Goal: Navigation & Orientation: Find specific page/section

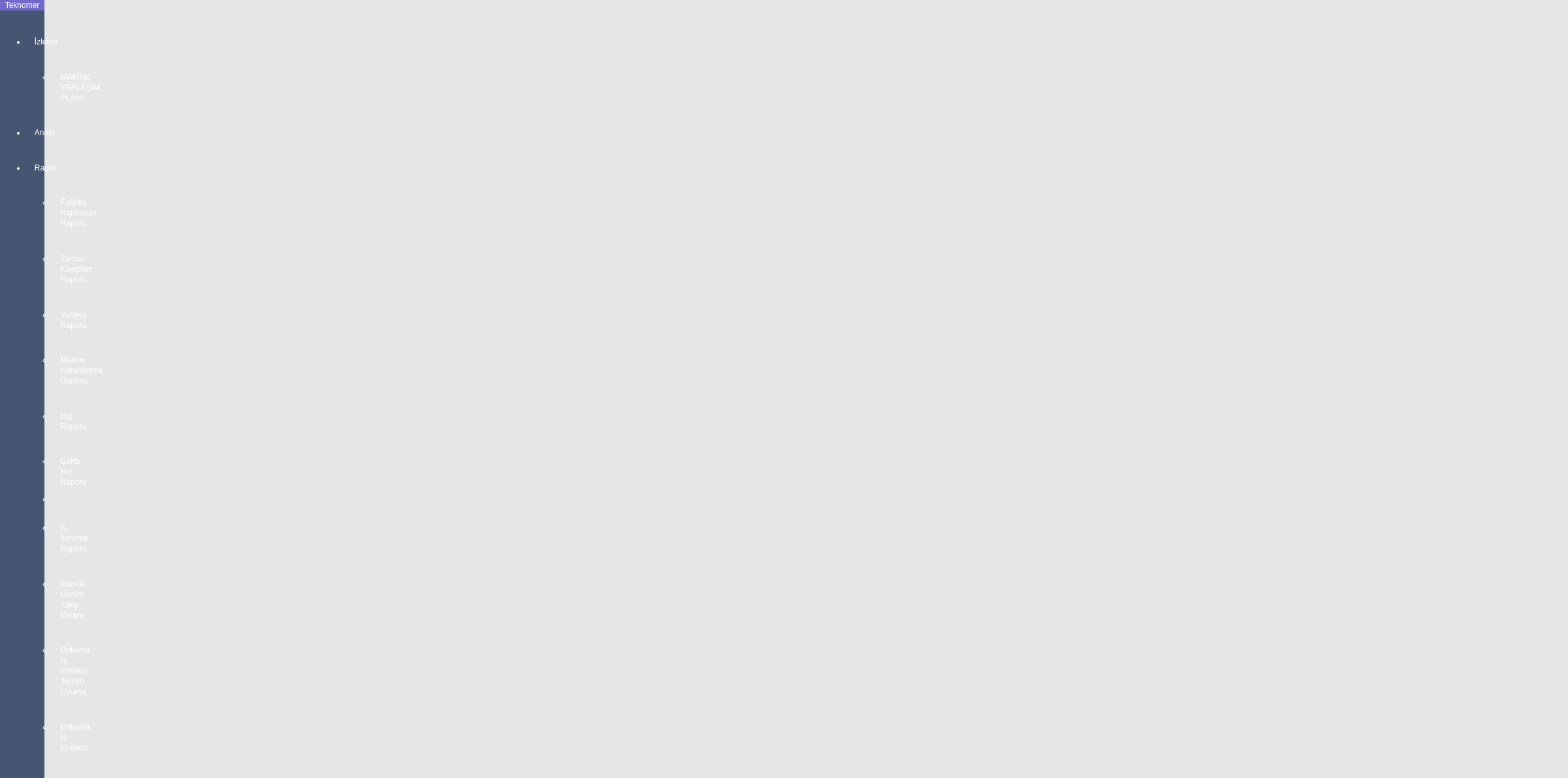
scroll to position [245, 0]
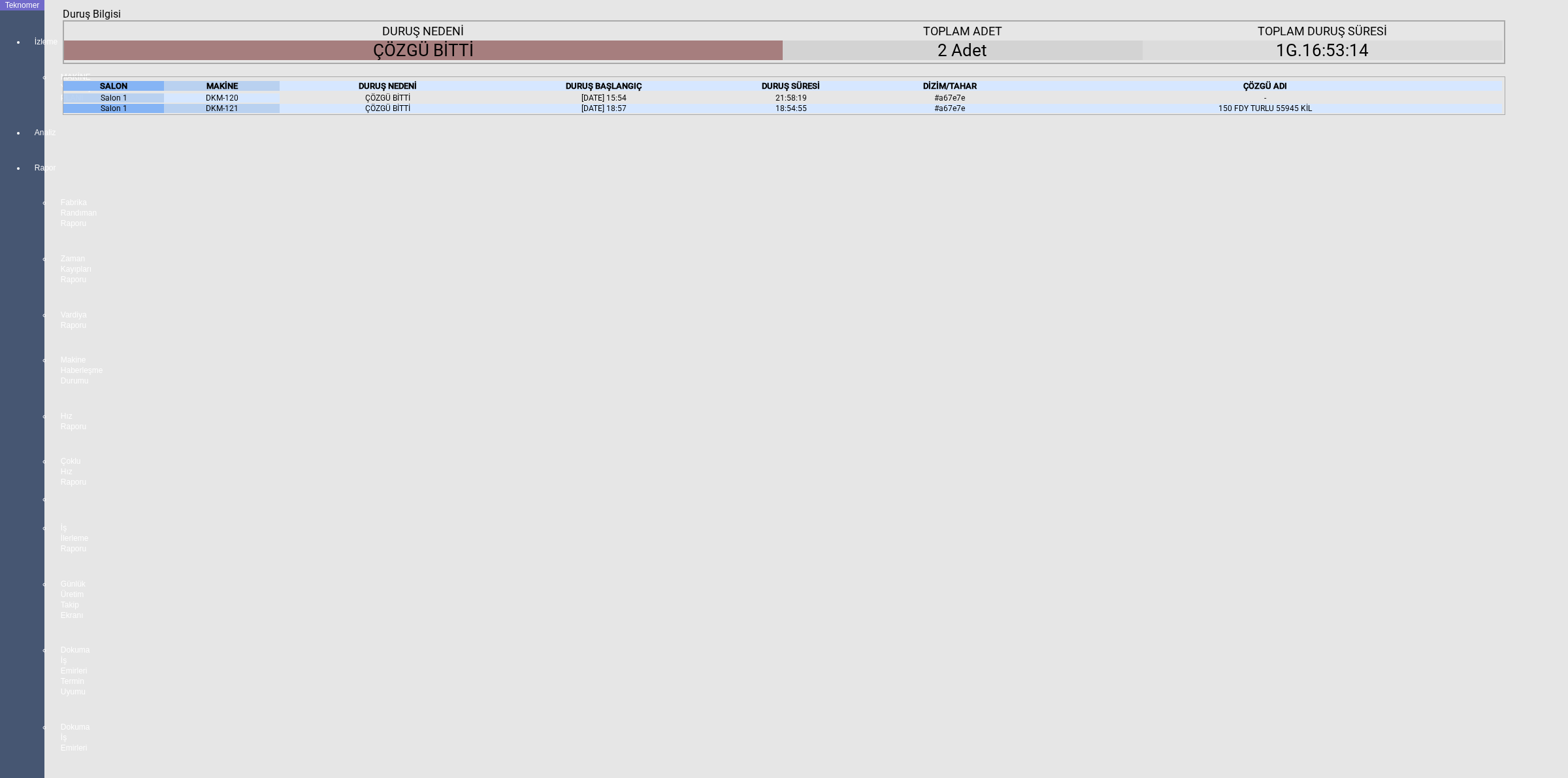
click at [63, 20] on icon "Kapat" at bounding box center [63, 20] width 0 height 0
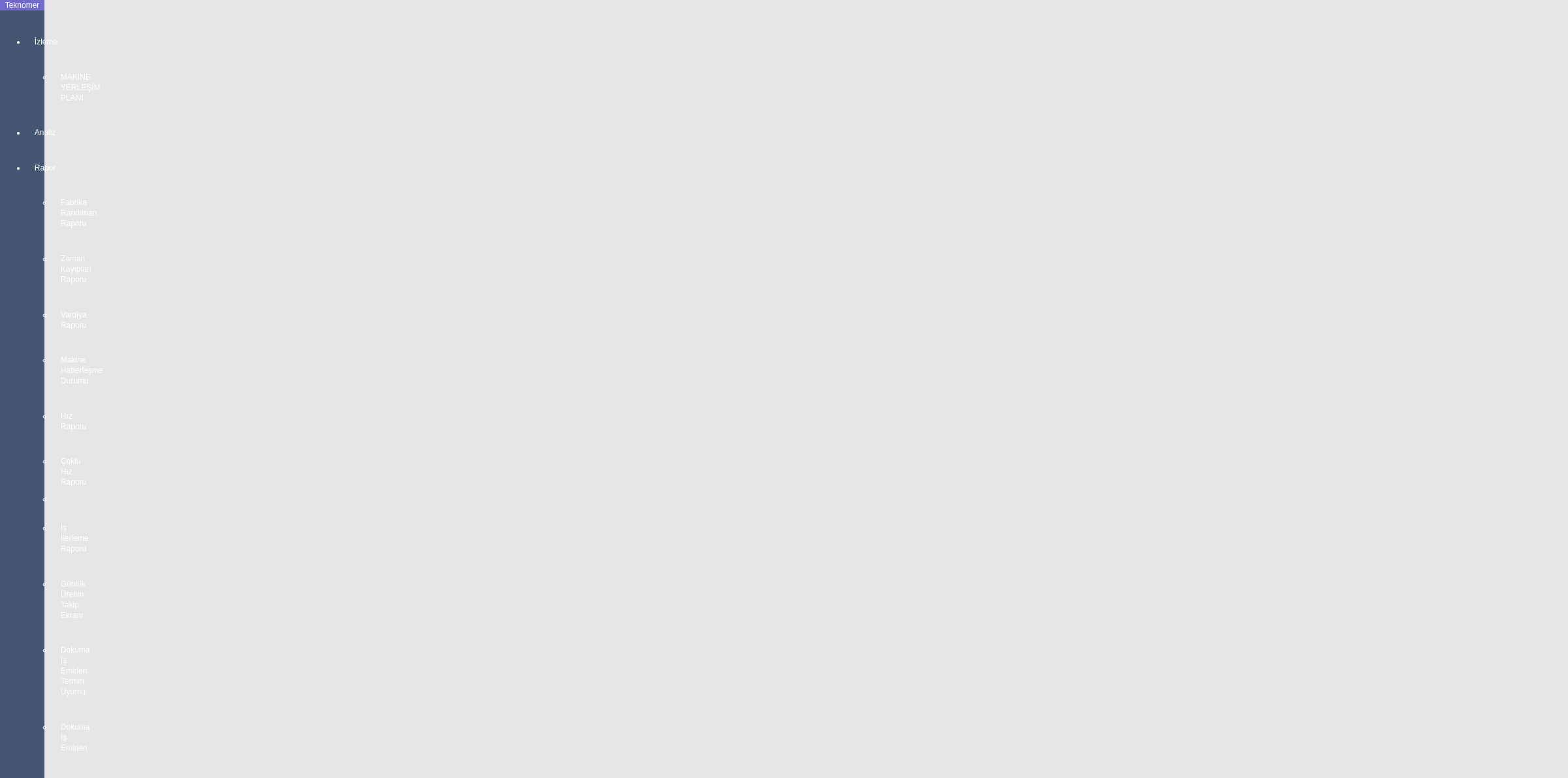
scroll to position [164, 0]
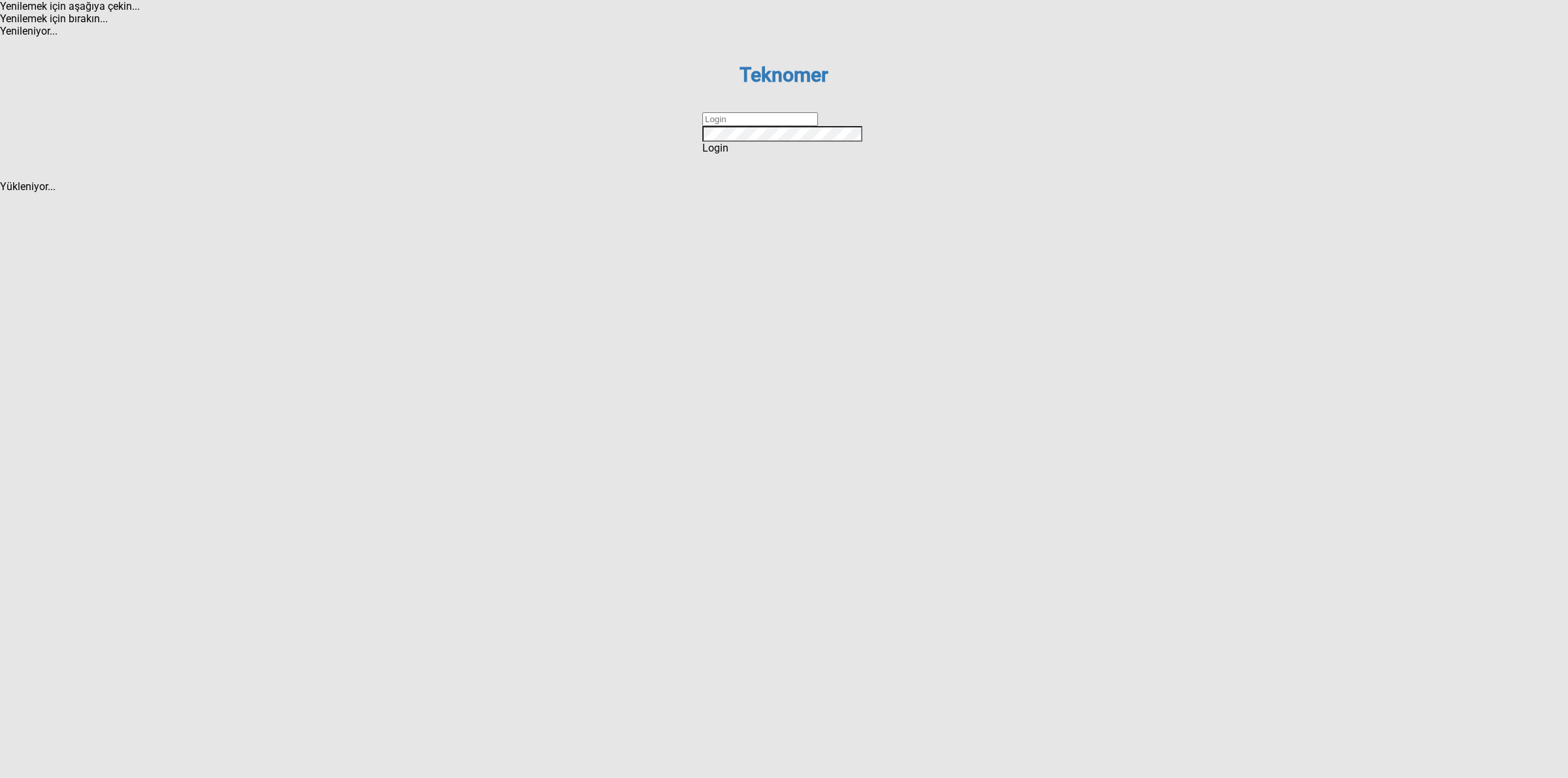
click at [783, 126] on input "text" at bounding box center [760, 119] width 116 height 14
type input "DİZEM"
click at [770, 154] on div "Login" at bounding box center [784, 148] width 164 height 12
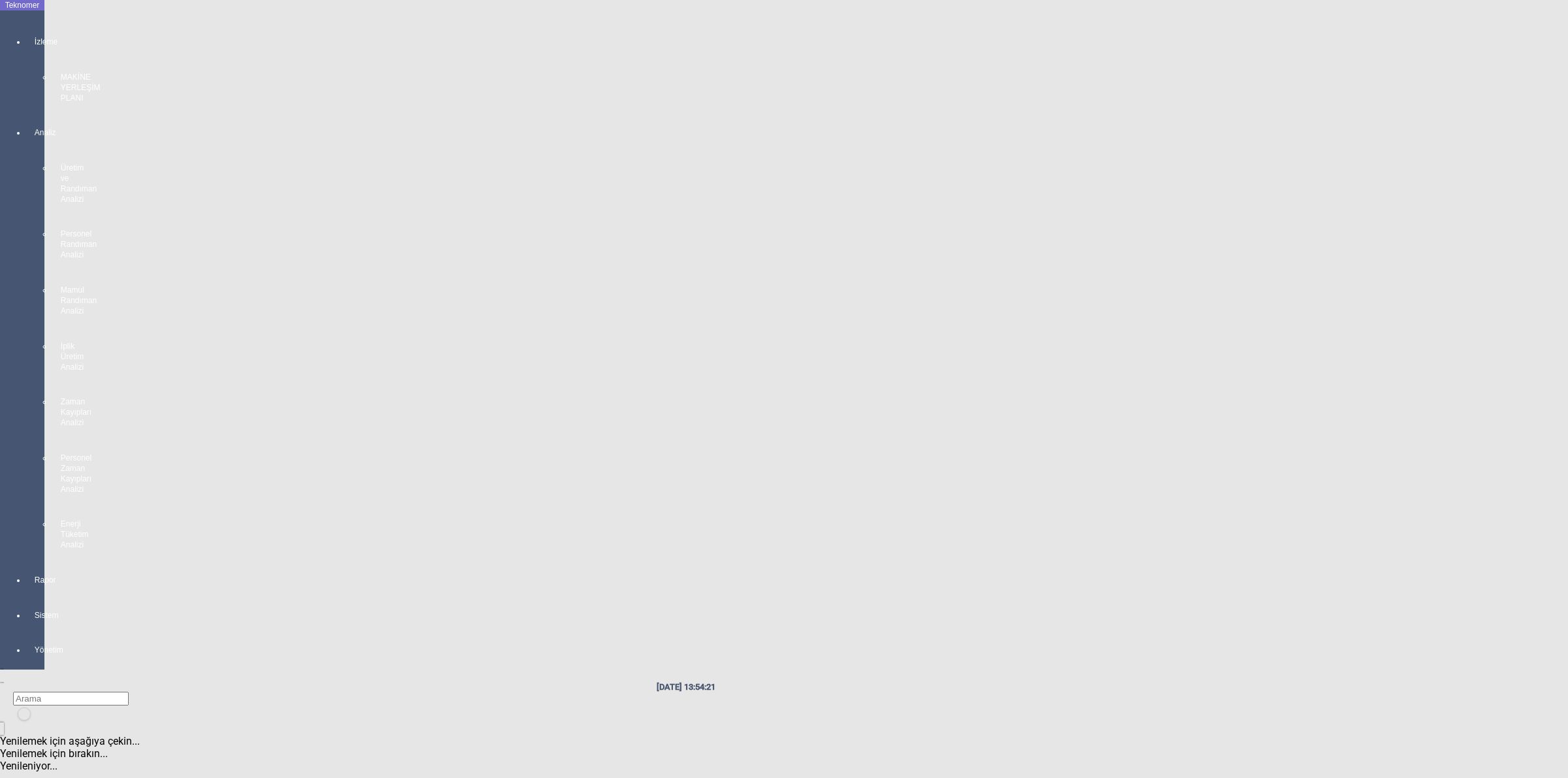
click at [36, 109] on div at bounding box center [35, 109] width 18 height 0
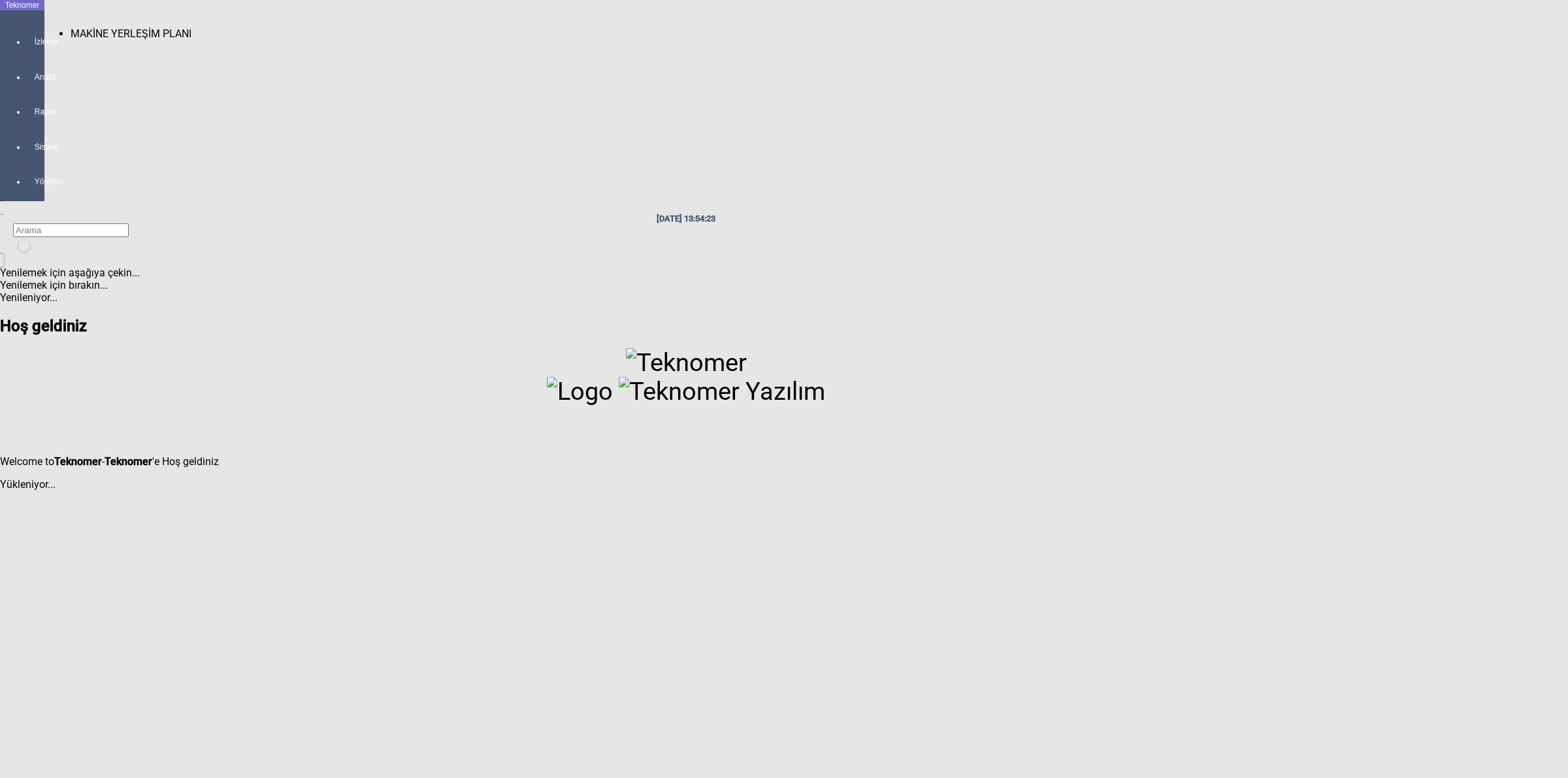
click at [31, 54] on div at bounding box center [35, 54] width 18 height 0
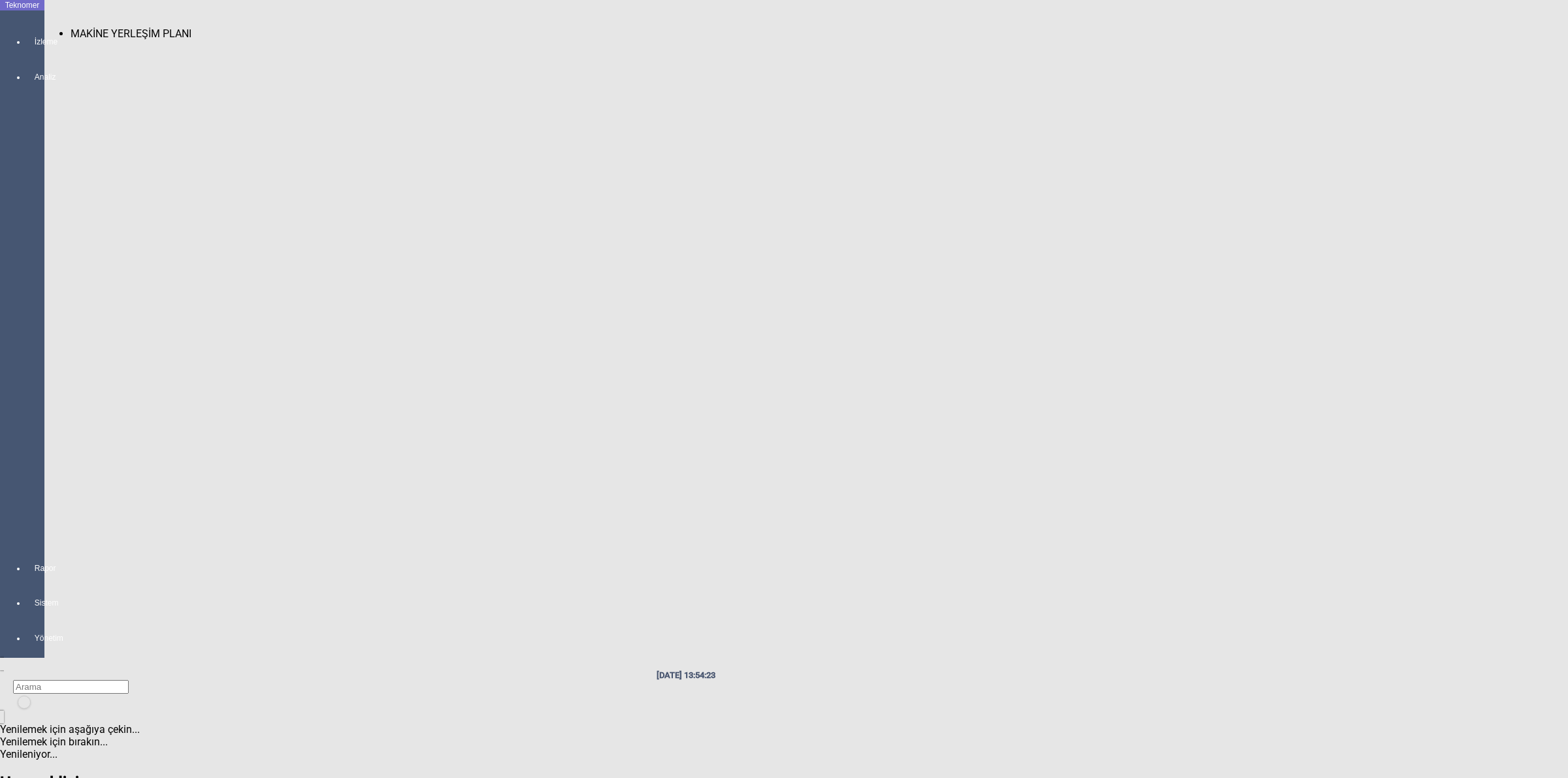
click at [89, 27] on span "MAKİNE YERLEŞİM PLANI" at bounding box center [130, 33] width 121 height 12
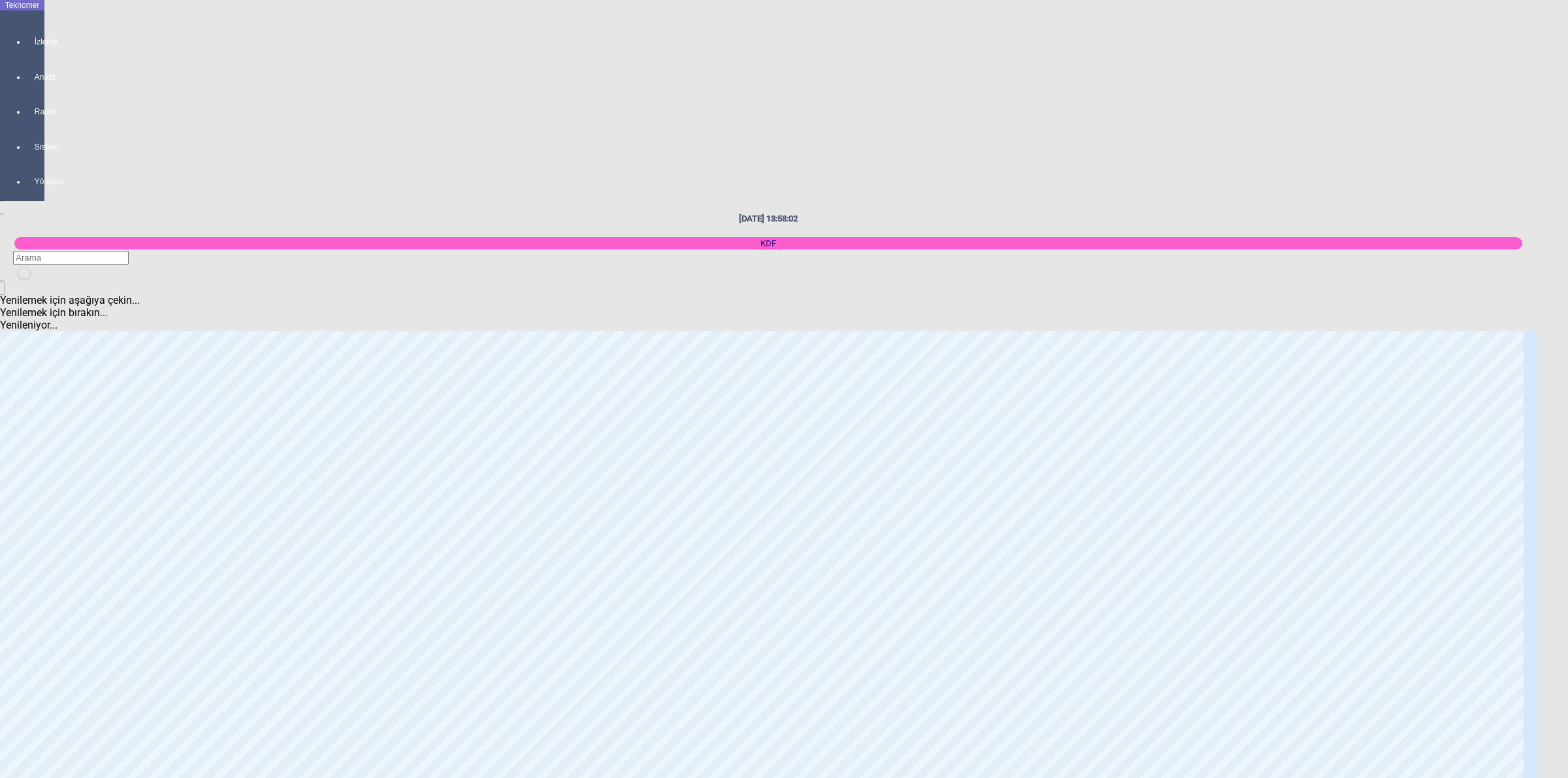
scroll to position [1879, 0]
